Goal: Browse casually

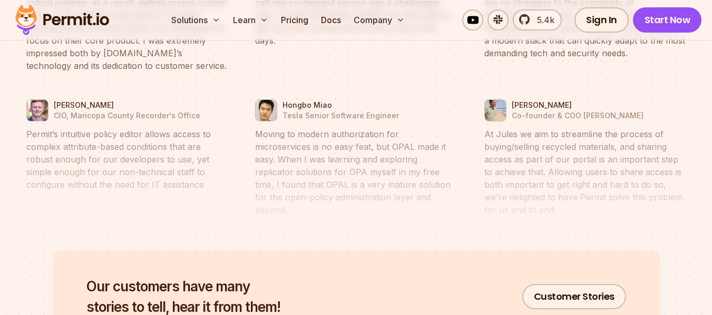
scroll to position [5115, 0]
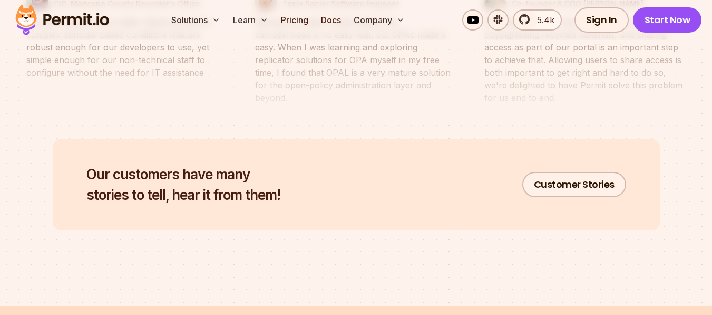
click at [448, 164] on div "Our customers have many stories to tell, hear it from them! Customer Stories" at bounding box center [356, 185] width 607 height 92
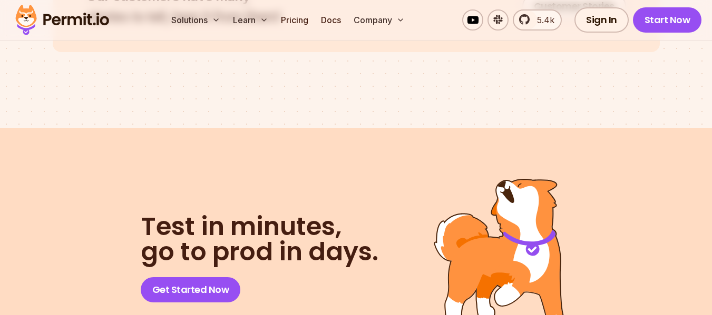
scroll to position [5379, 0]
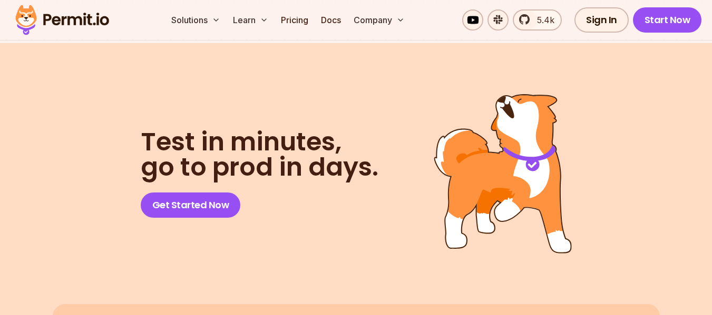
click at [522, 230] on img at bounding box center [502, 174] width 138 height 160
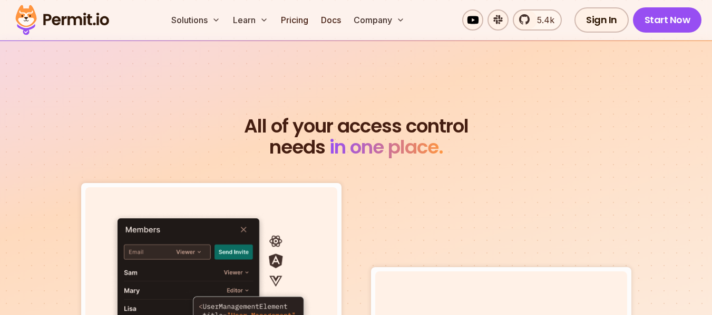
scroll to position [3188, 0]
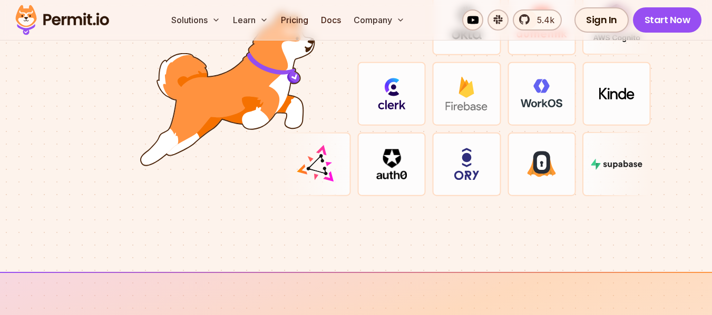
click at [469, 167] on img at bounding box center [466, 164] width 26 height 33
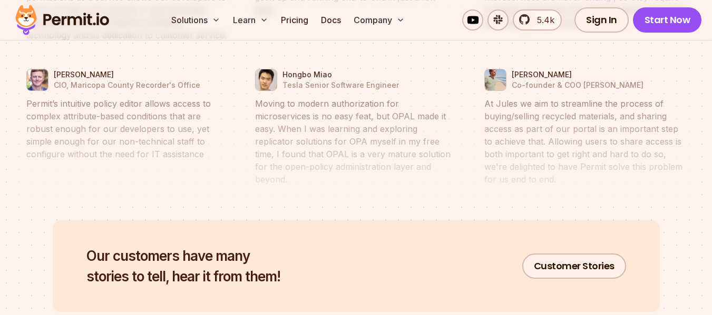
scroll to position [5032, 0]
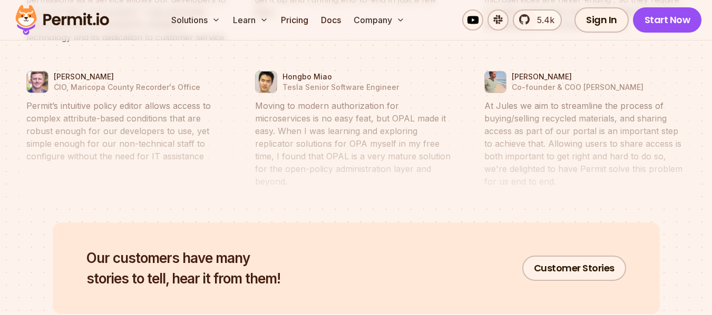
click at [470, 243] on div "Our customers have many stories to tell, hear it from them! Customer Stories" at bounding box center [356, 269] width 607 height 92
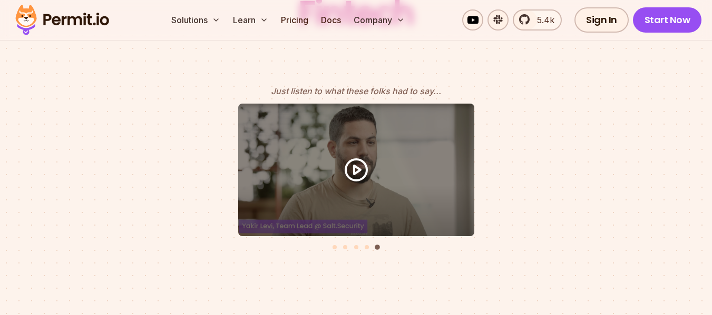
scroll to position [4635, 0]
